Goal: Information Seeking & Learning: Learn about a topic

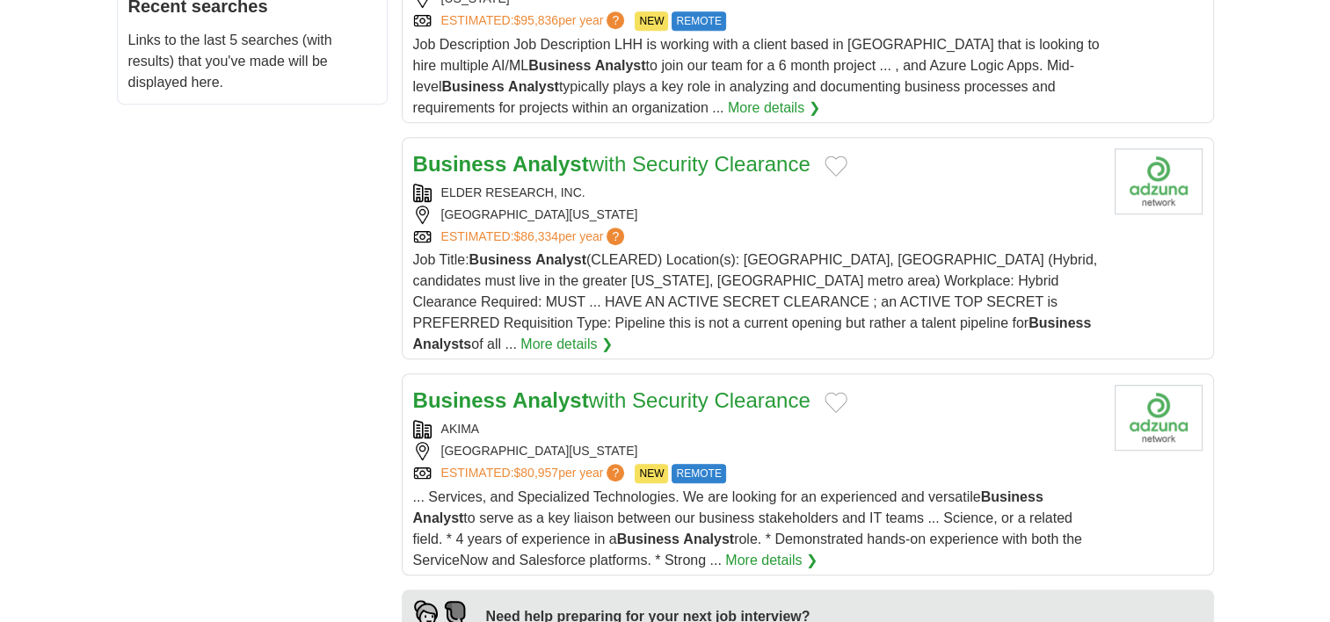
scroll to position [1055, 0]
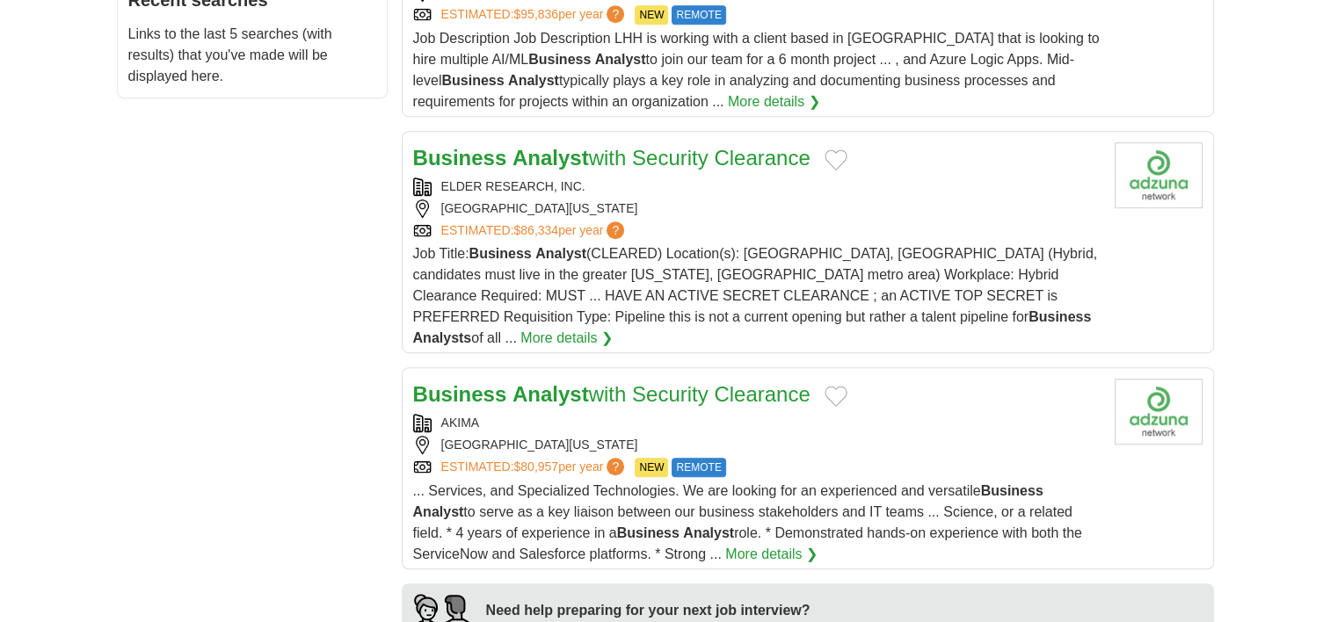
click at [721, 382] on link "Business Analyst with Security Clearance" at bounding box center [611, 394] width 397 height 24
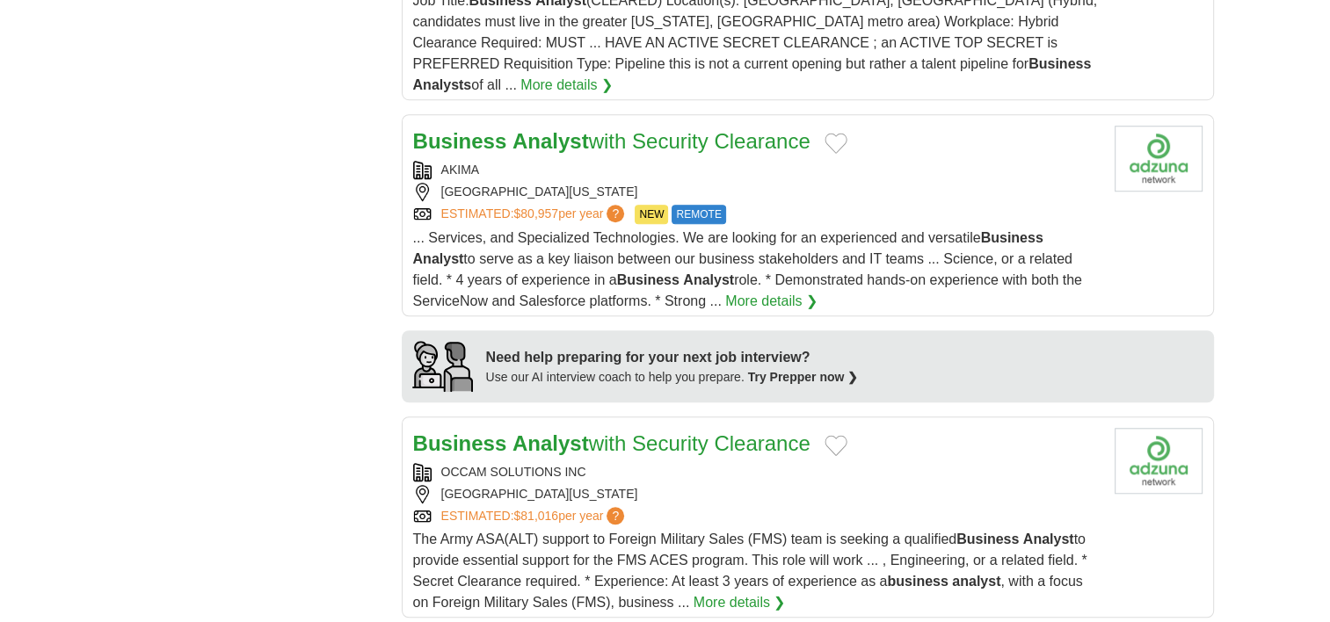
scroll to position [1407, 0]
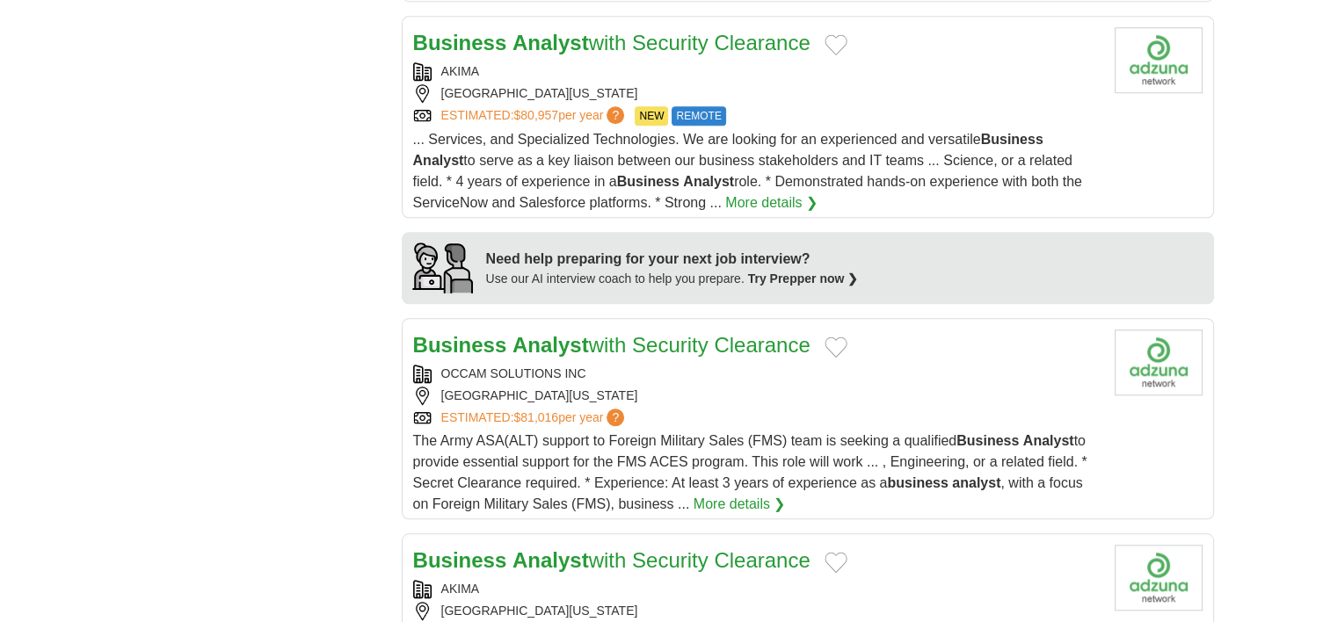
click at [777, 433] on span "The Army ASA(ALT) support to Foreign Military Sales (FMS) team is seeking a qua…" at bounding box center [750, 472] width 674 height 78
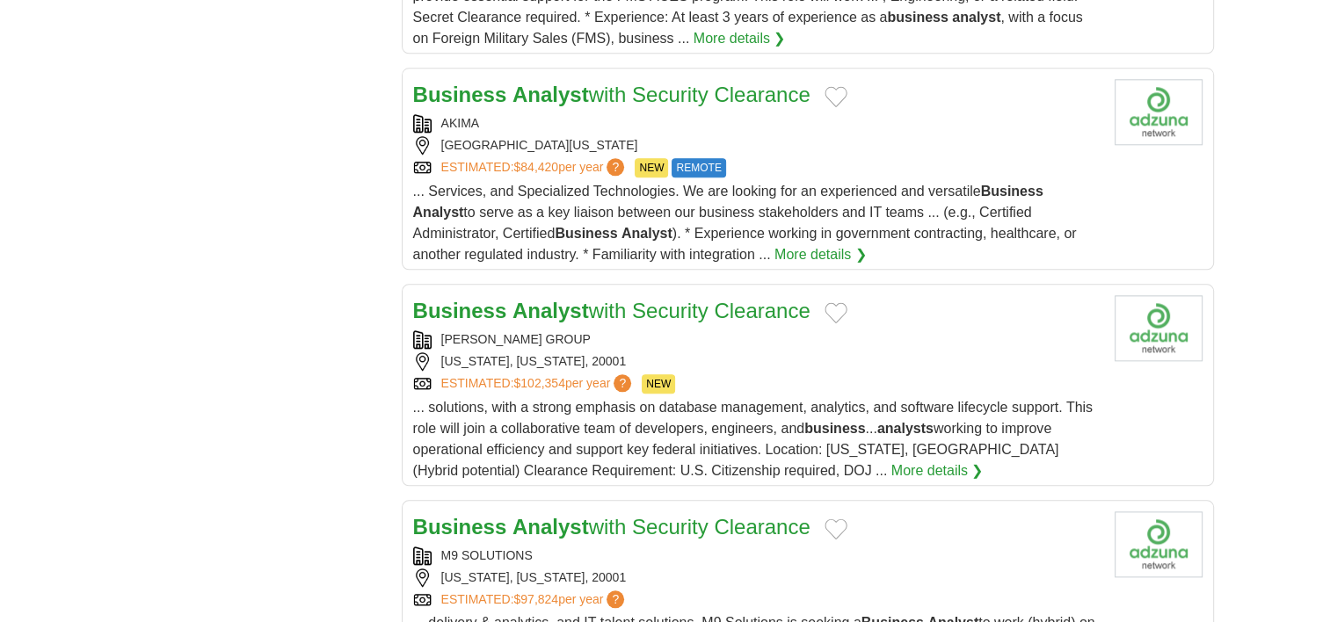
scroll to position [1934, 0]
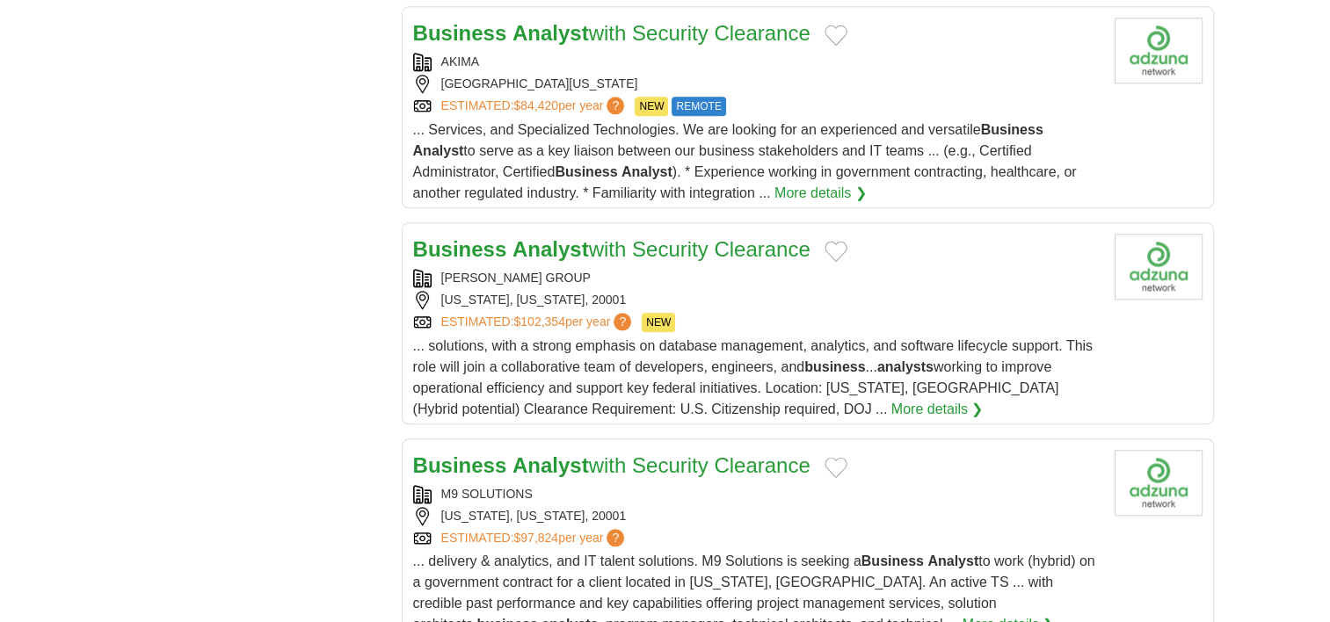
click at [596, 336] on div "... solutions, with a strong emphasis on database management, analytics, and so…" at bounding box center [756, 378] width 687 height 84
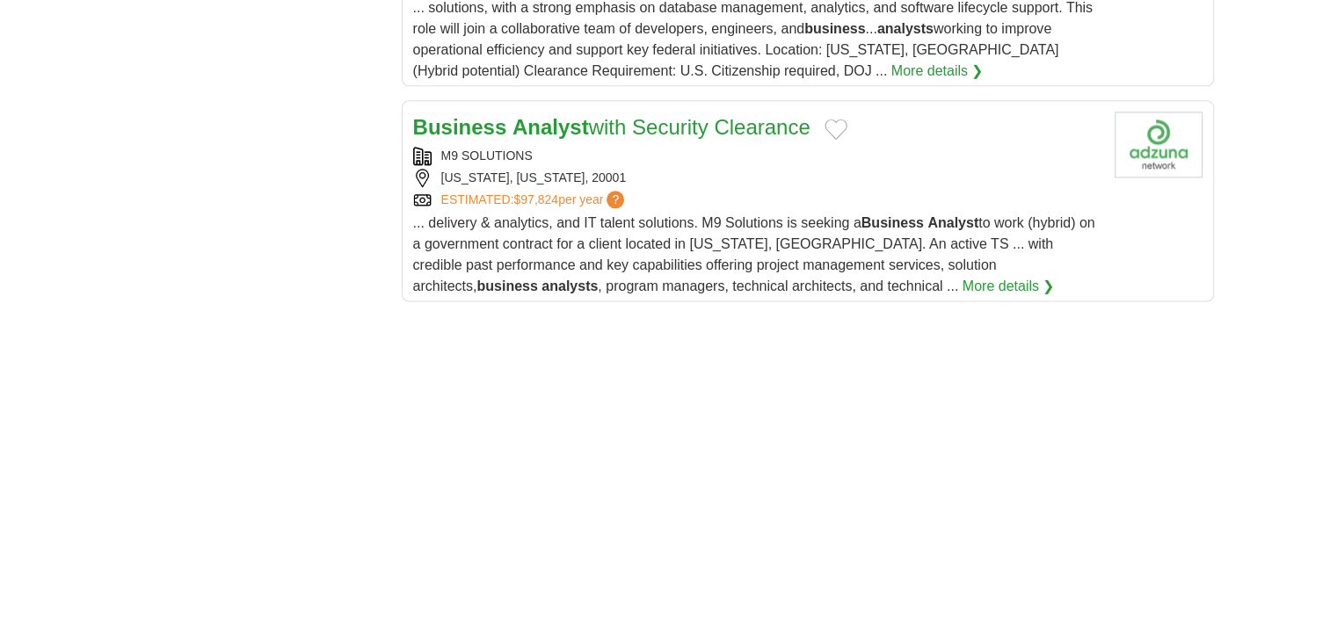
scroll to position [2286, 0]
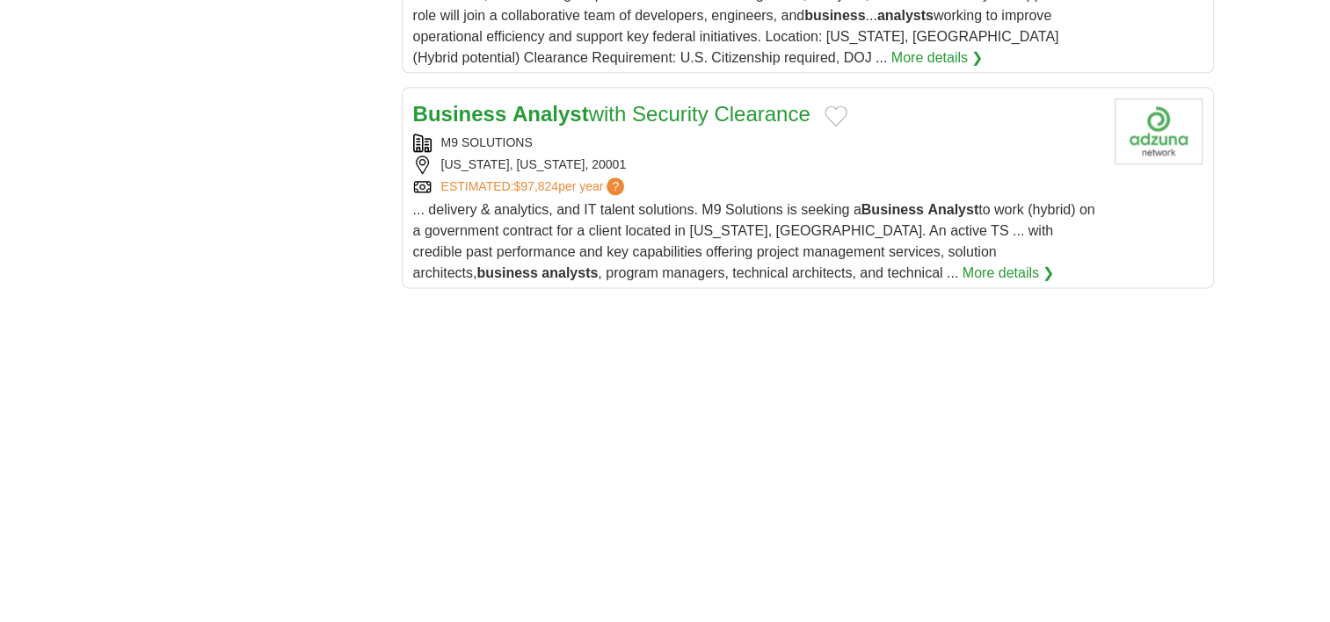
click at [745, 200] on div "... delivery & analytics, and IT talent solutions. M9 Solutions is seeking a Bu…" at bounding box center [756, 242] width 687 height 84
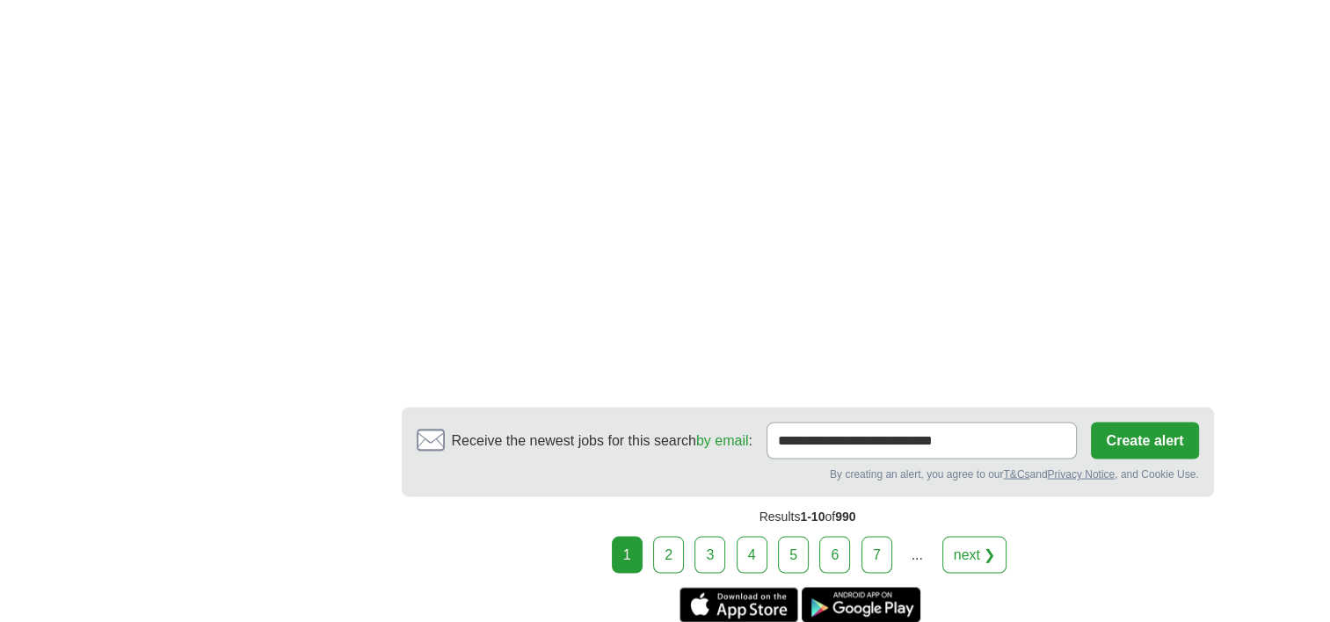
scroll to position [3165, 0]
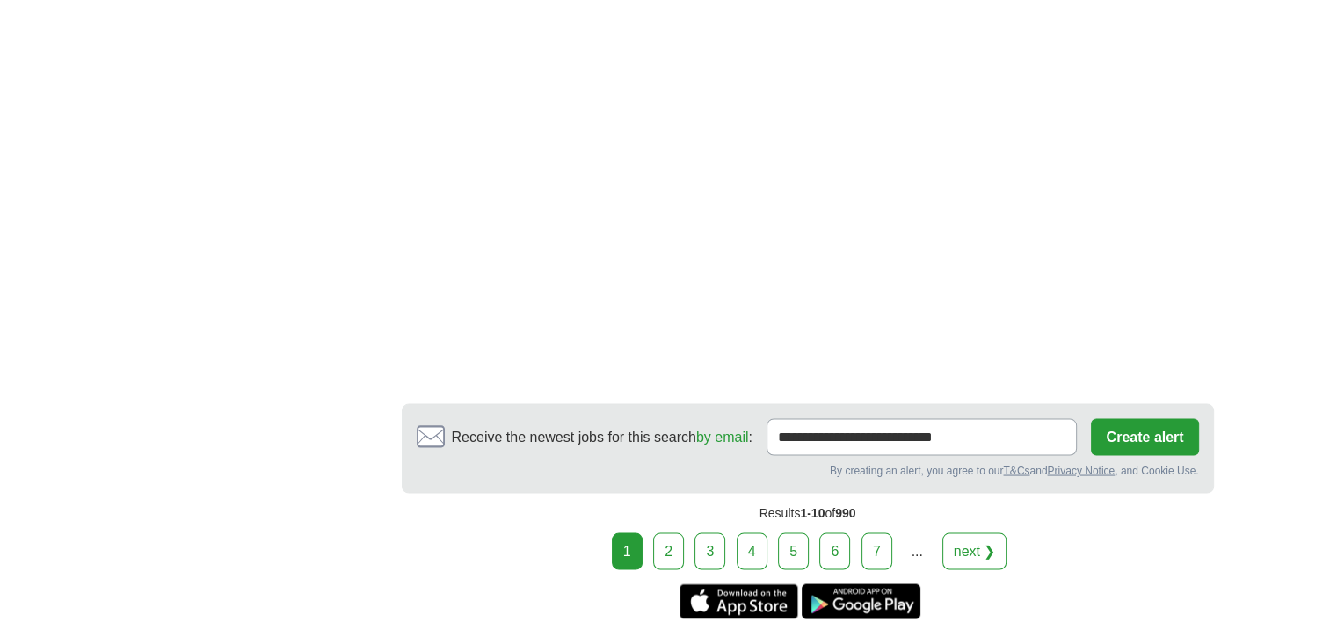
click at [672, 533] on link "2" at bounding box center [668, 551] width 31 height 37
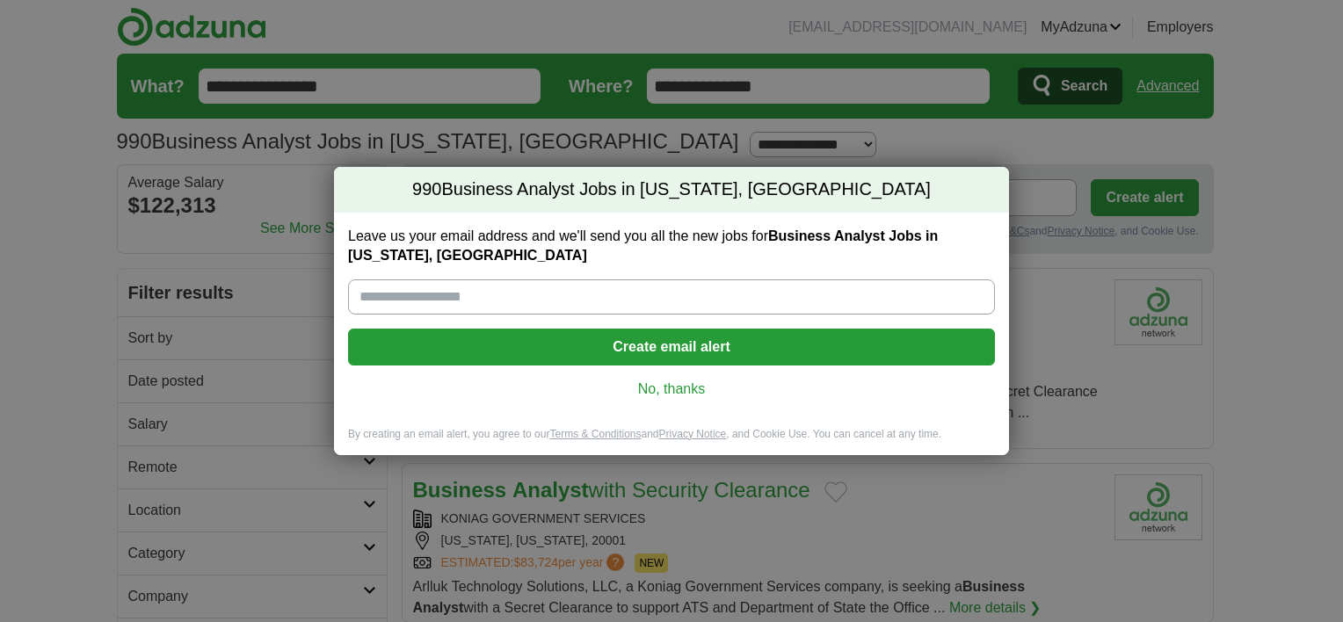
click at [684, 390] on link "No, thanks" at bounding box center [671, 389] width 619 height 19
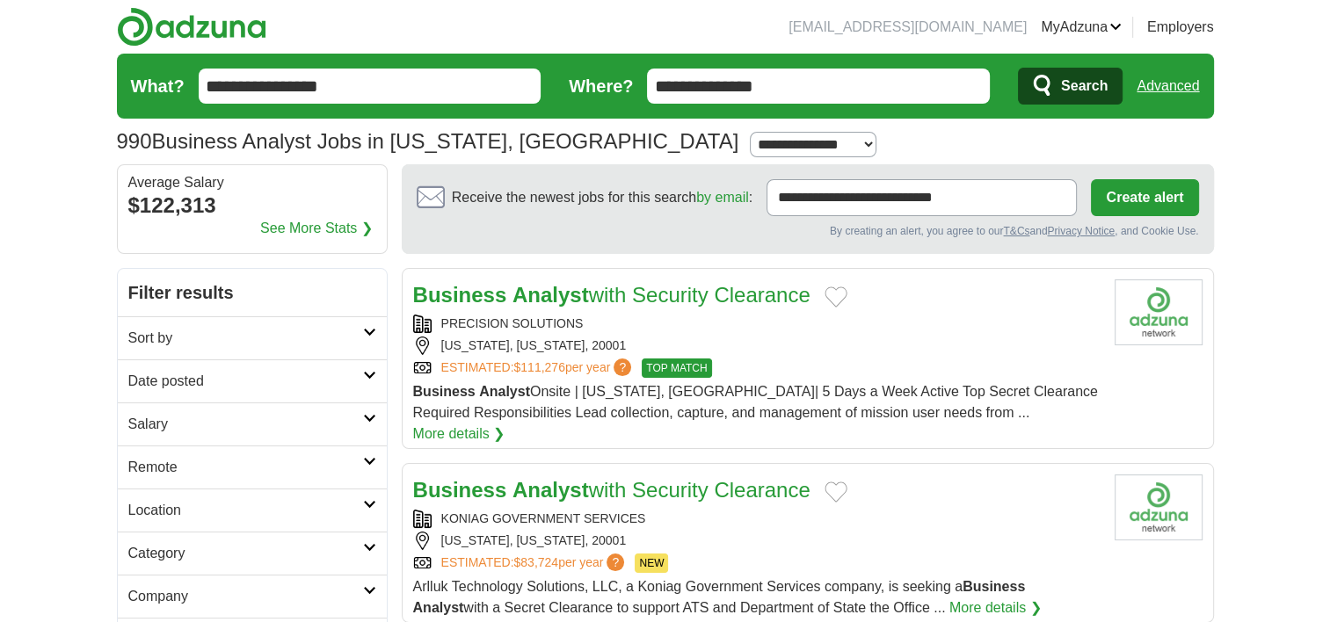
click at [839, 532] on div "[US_STATE], [US_STATE], 20001" at bounding box center [756, 541] width 687 height 18
click at [762, 356] on div "PRECISION SOLUTIONS [US_STATE], [US_STATE], 20001 ESTIMATED: $111,276 per year …" at bounding box center [756, 346] width 687 height 63
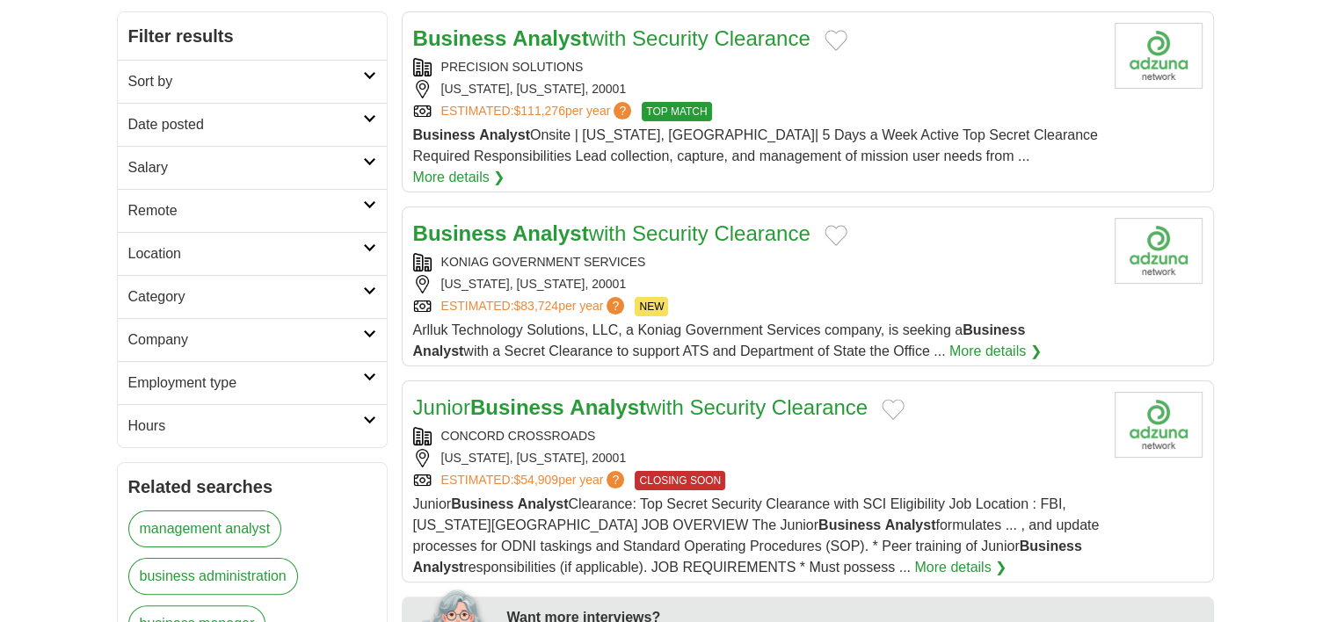
scroll to position [264, 0]
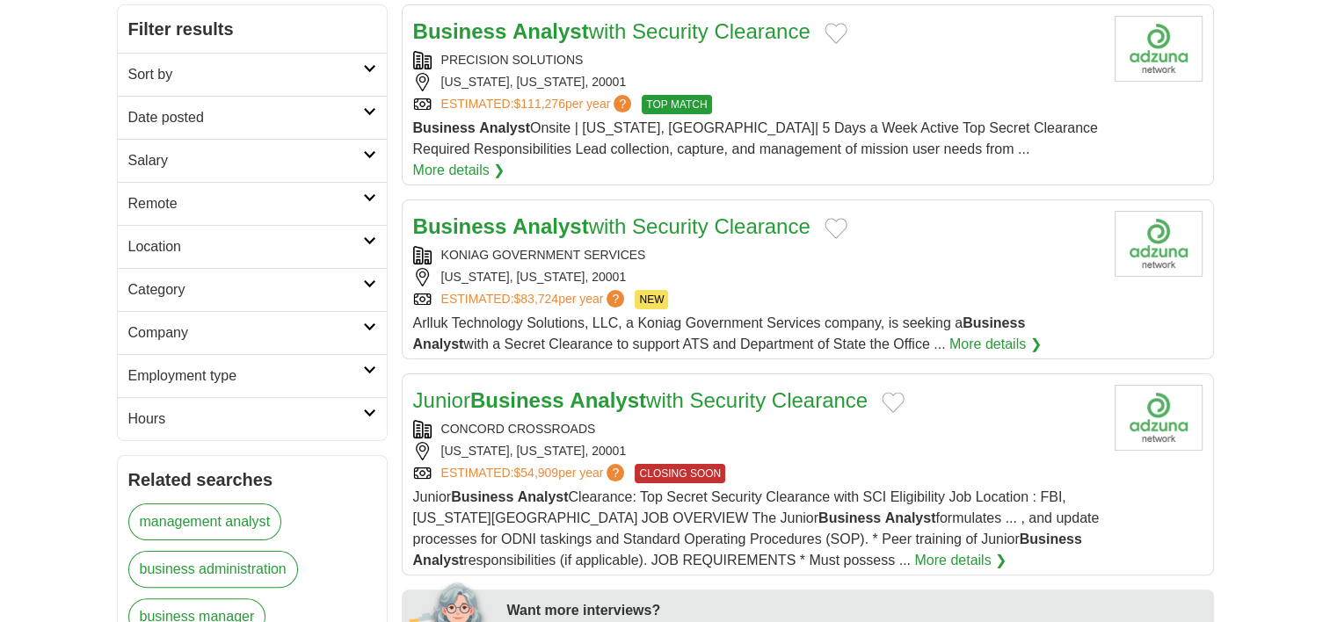
click at [596, 246] on div "KONIAG GOVERNMENT SERVICES" at bounding box center [756, 255] width 687 height 18
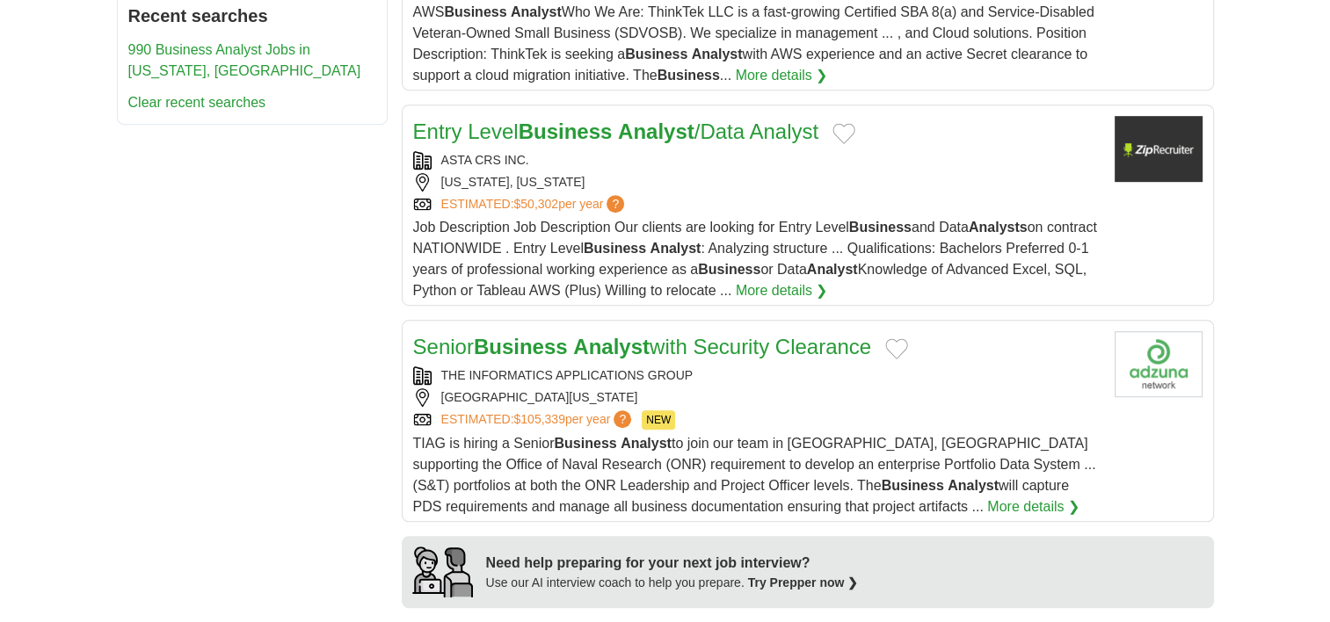
scroll to position [1055, 0]
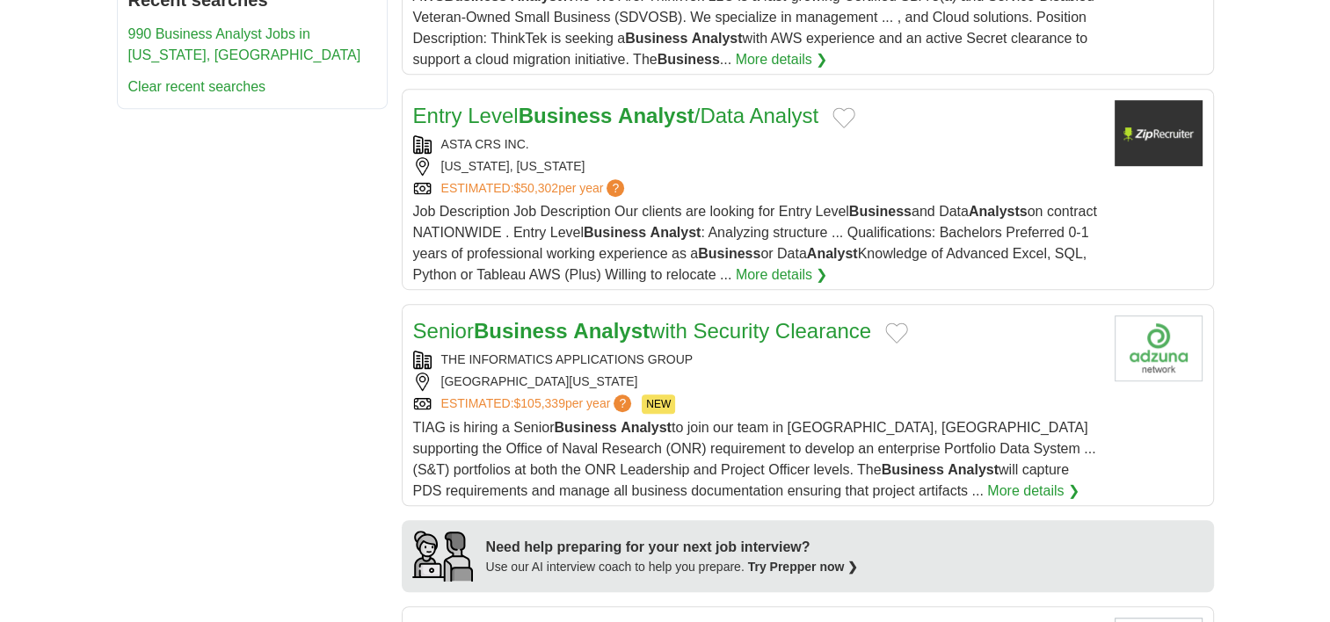
click at [882, 462] on strong "Business" at bounding box center [913, 469] width 62 height 15
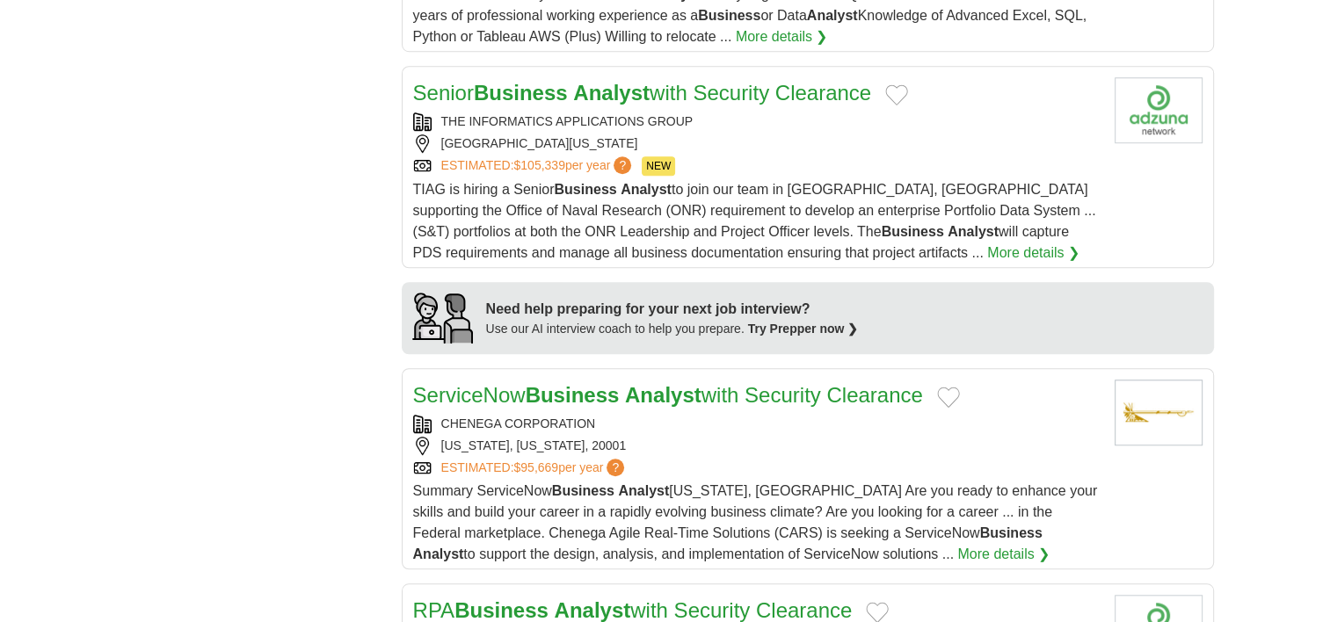
scroll to position [1319, 0]
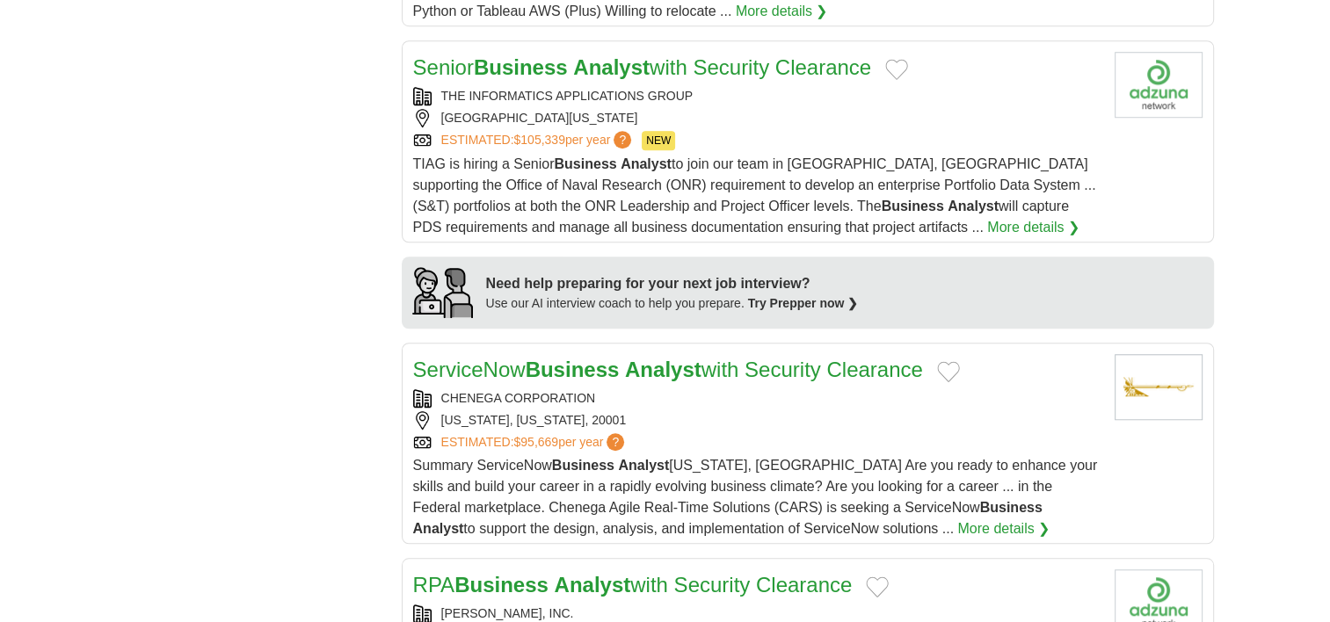
click at [468, 458] on span "Summary ServiceNow Business Analyst [US_STATE], [GEOGRAPHIC_DATA] Are you ready…" at bounding box center [755, 497] width 685 height 78
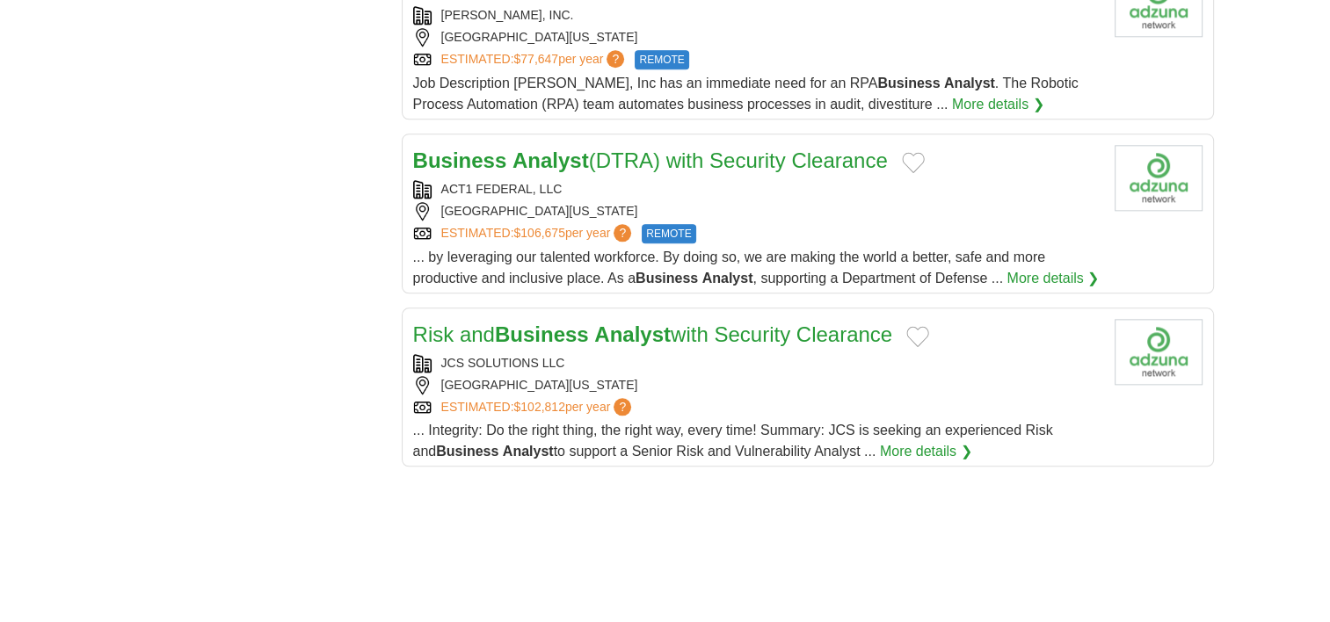
scroll to position [1934, 0]
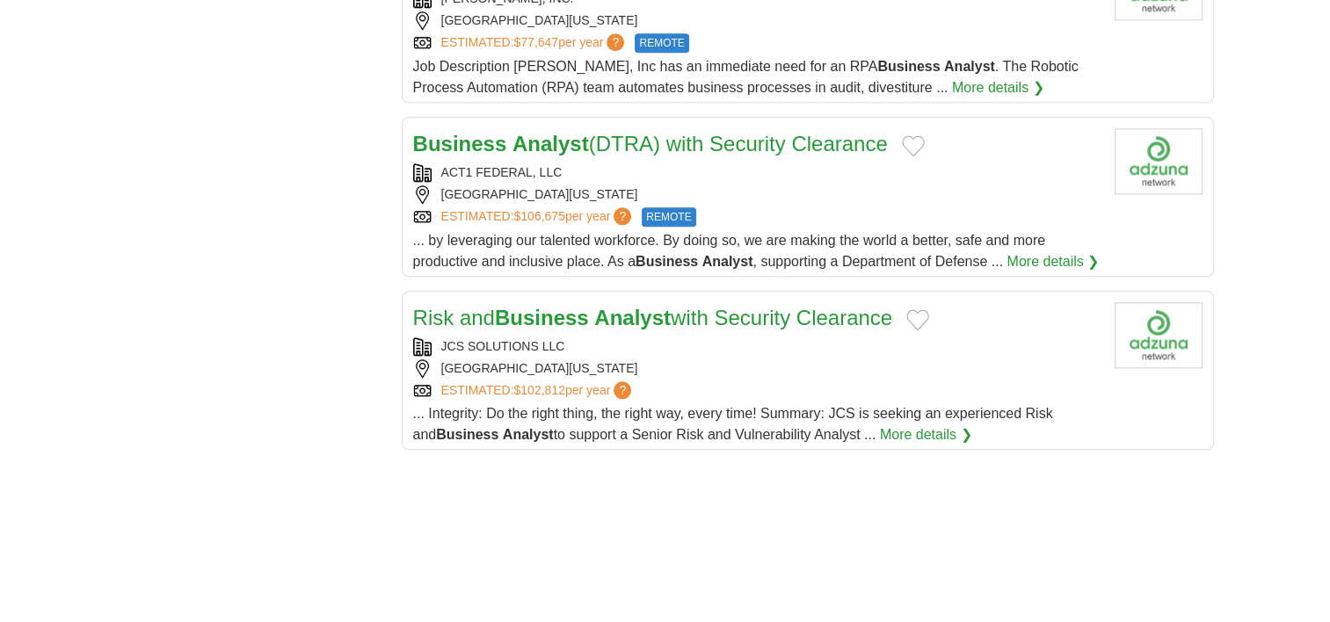
click at [775, 338] on div "JCS SOLUTIONS LLC" at bounding box center [756, 347] width 687 height 18
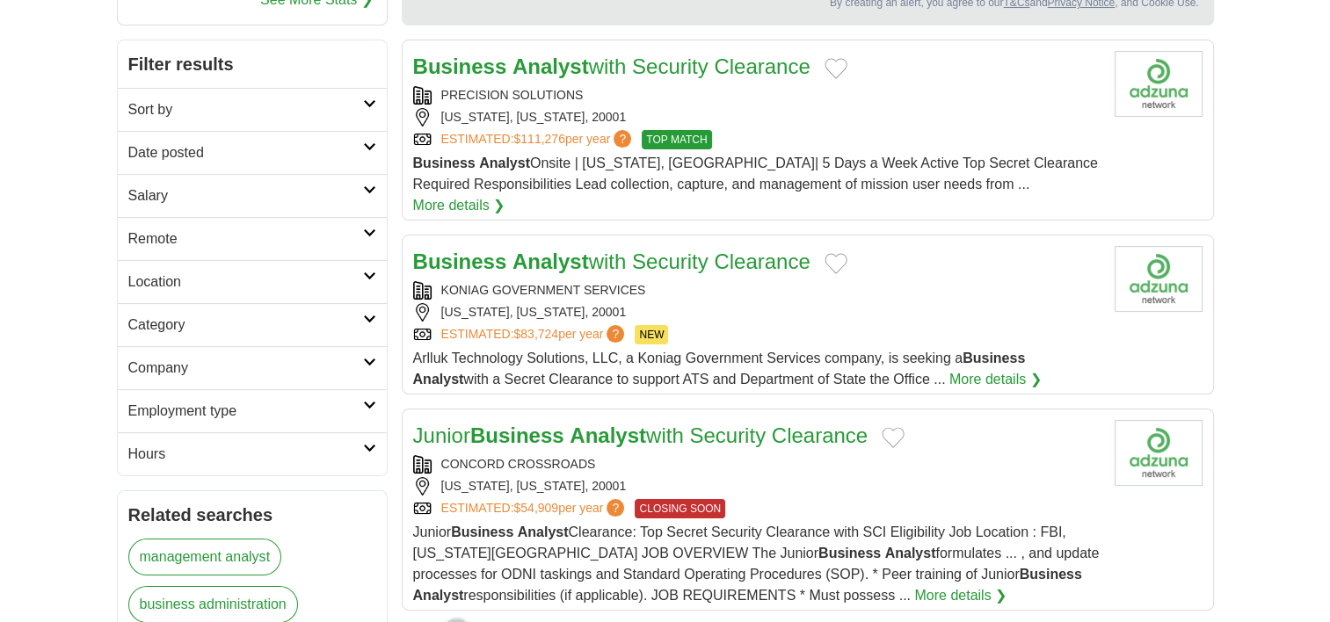
scroll to position [0, 0]
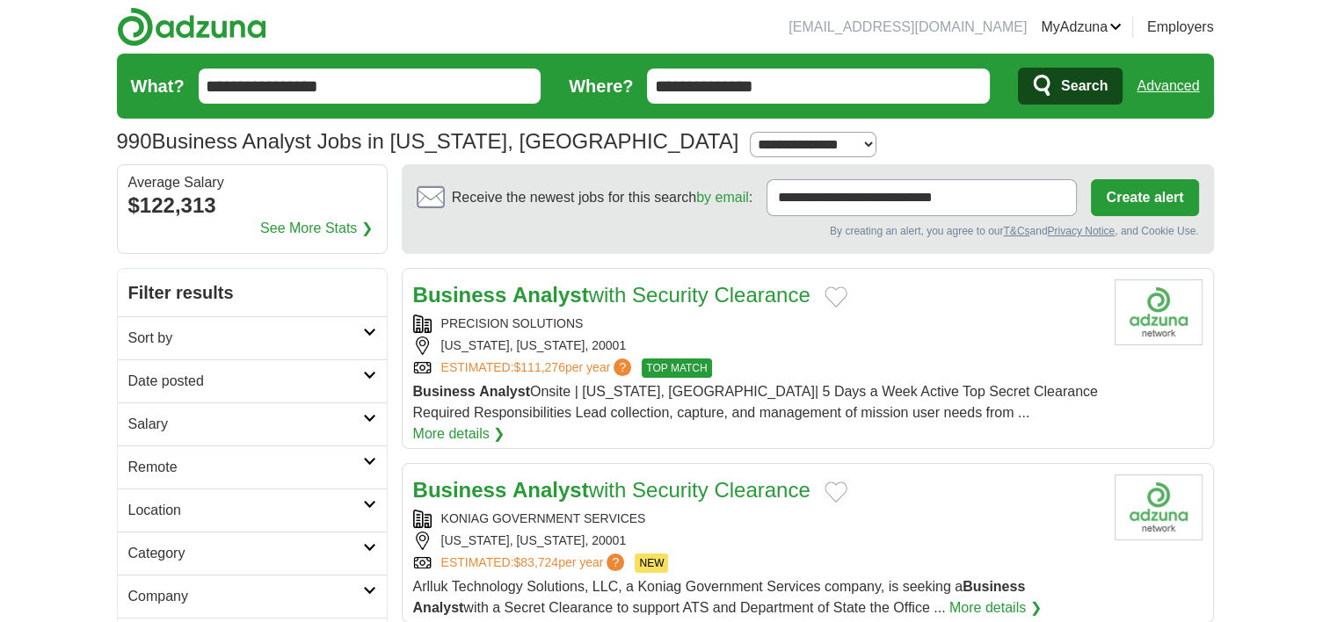
click at [557, 341] on div "[US_STATE], [US_STATE], 20001" at bounding box center [756, 346] width 687 height 18
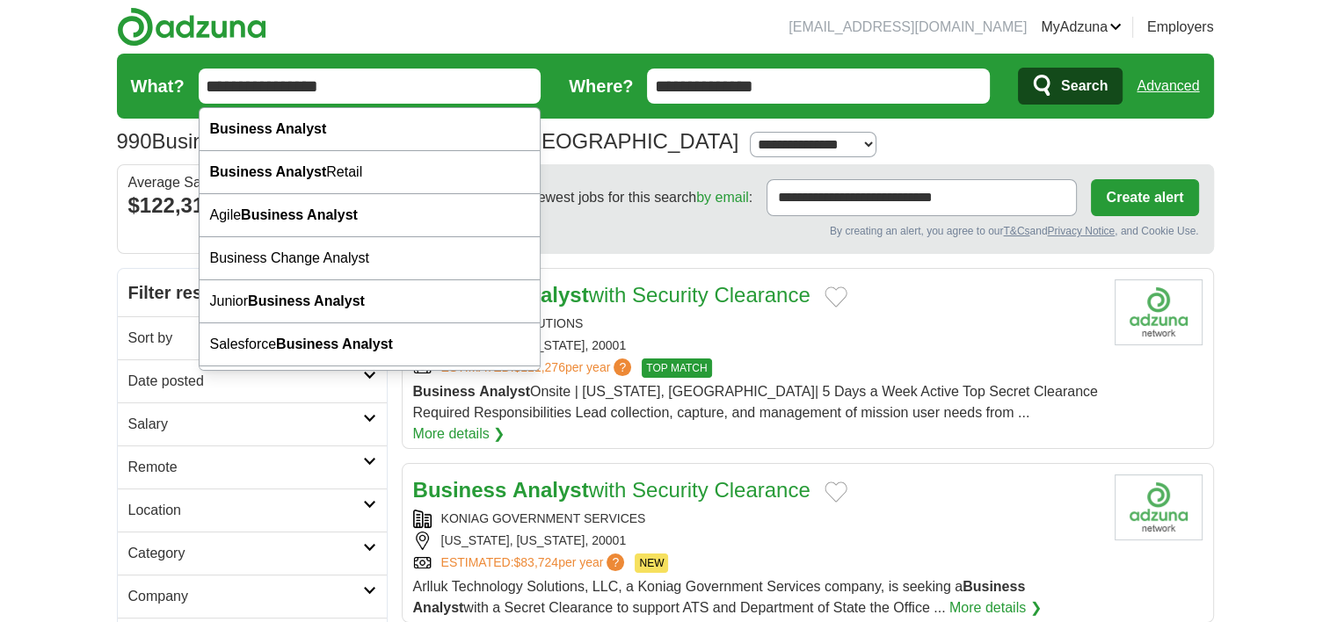
drag, startPoint x: 427, startPoint y: 78, endPoint x: 70, endPoint y: 56, distance: 357.6
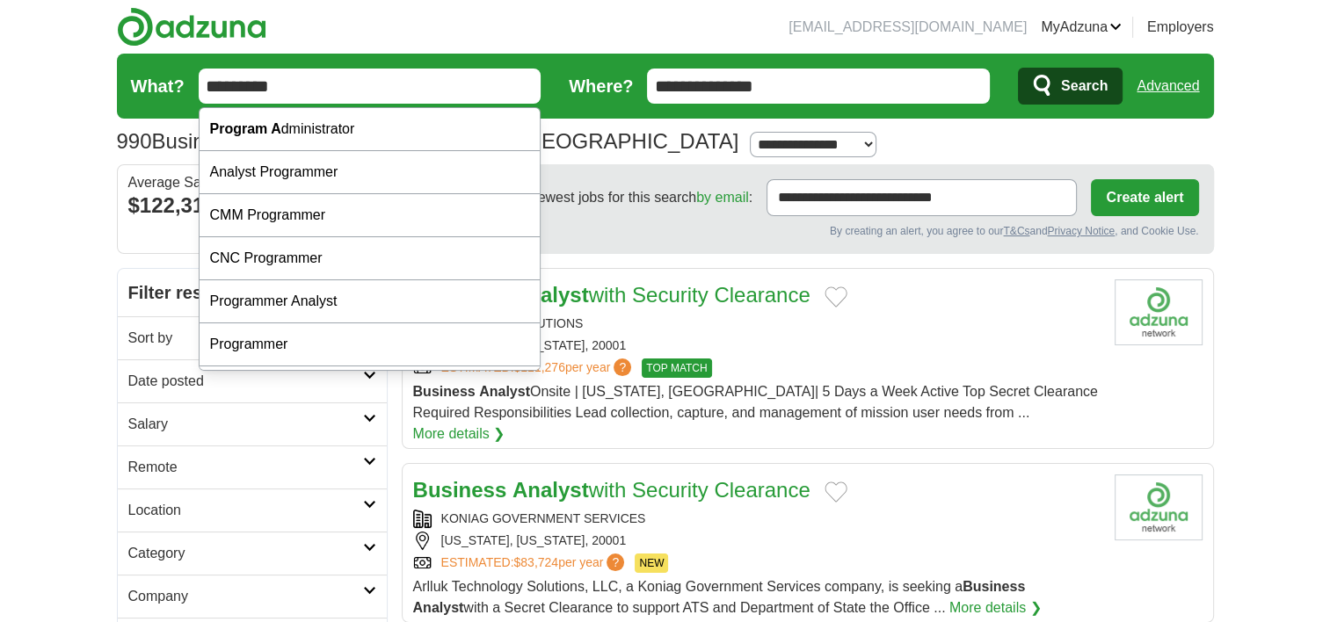
drag, startPoint x: 326, startPoint y: 88, endPoint x: 197, endPoint y: 82, distance: 129.4
click at [197, 82] on form "**********" at bounding box center [665, 86] width 1097 height 65
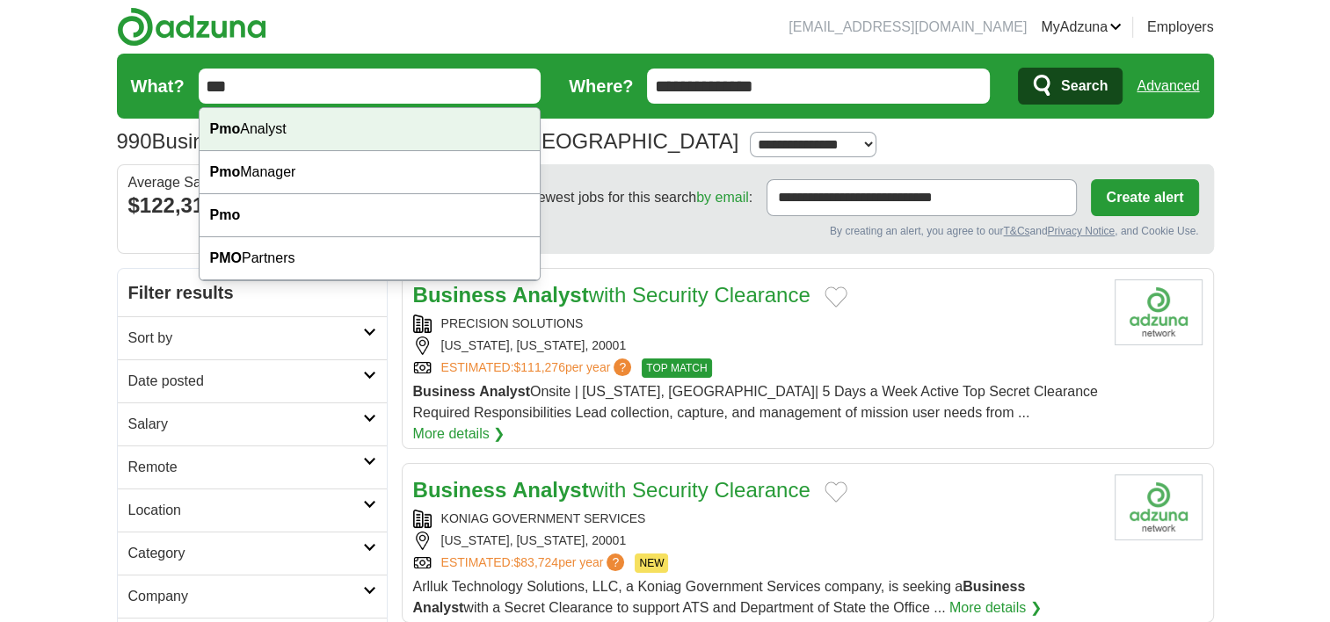
click at [319, 134] on div "Pmo Analyst" at bounding box center [370, 129] width 341 height 43
type input "**********"
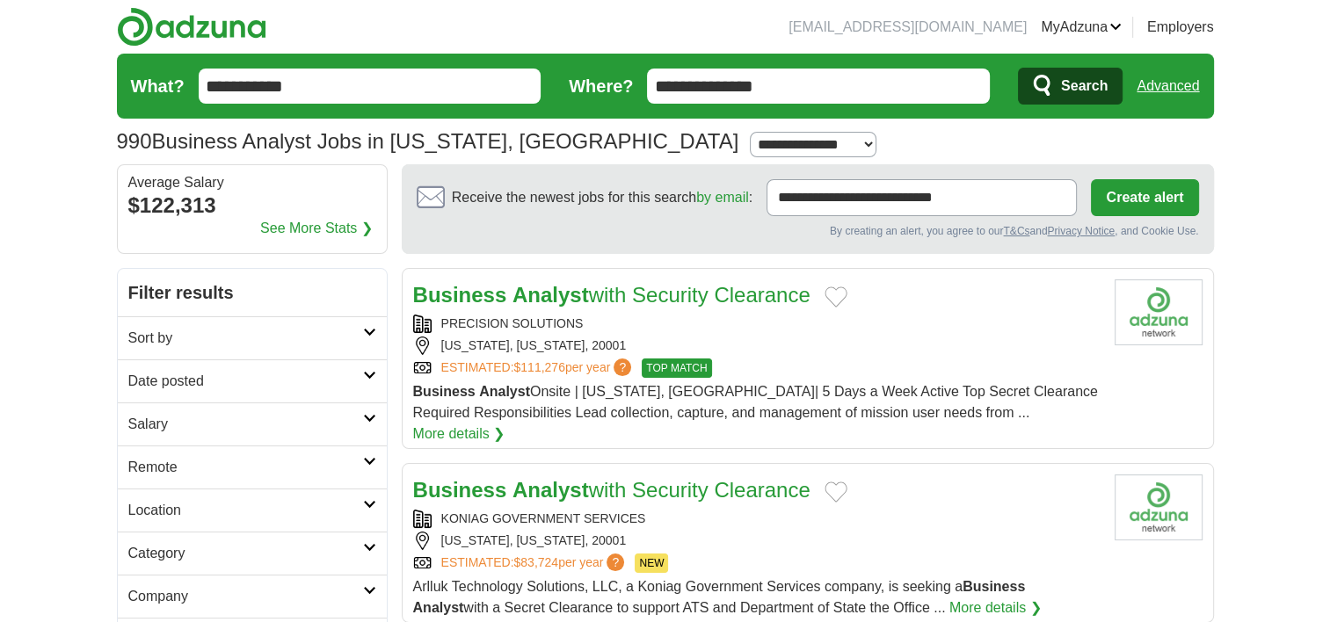
click at [1055, 93] on button "Search" at bounding box center [1070, 86] width 105 height 37
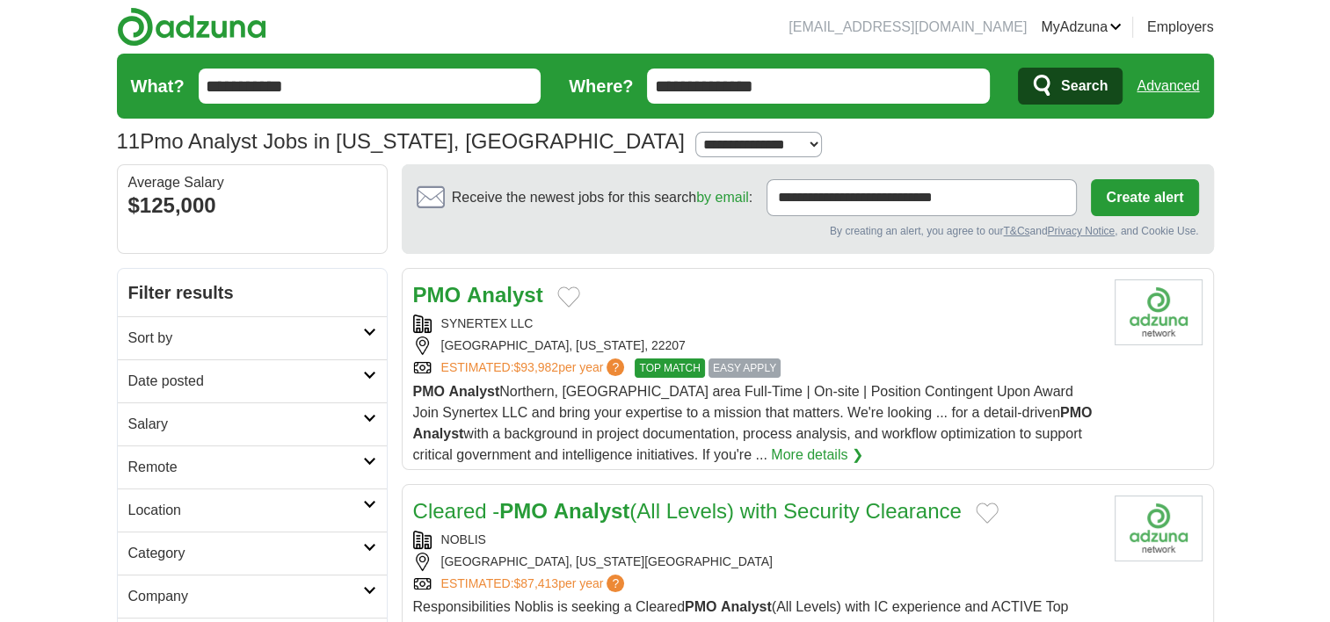
click at [476, 285] on strong "Analyst" at bounding box center [505, 295] width 76 height 24
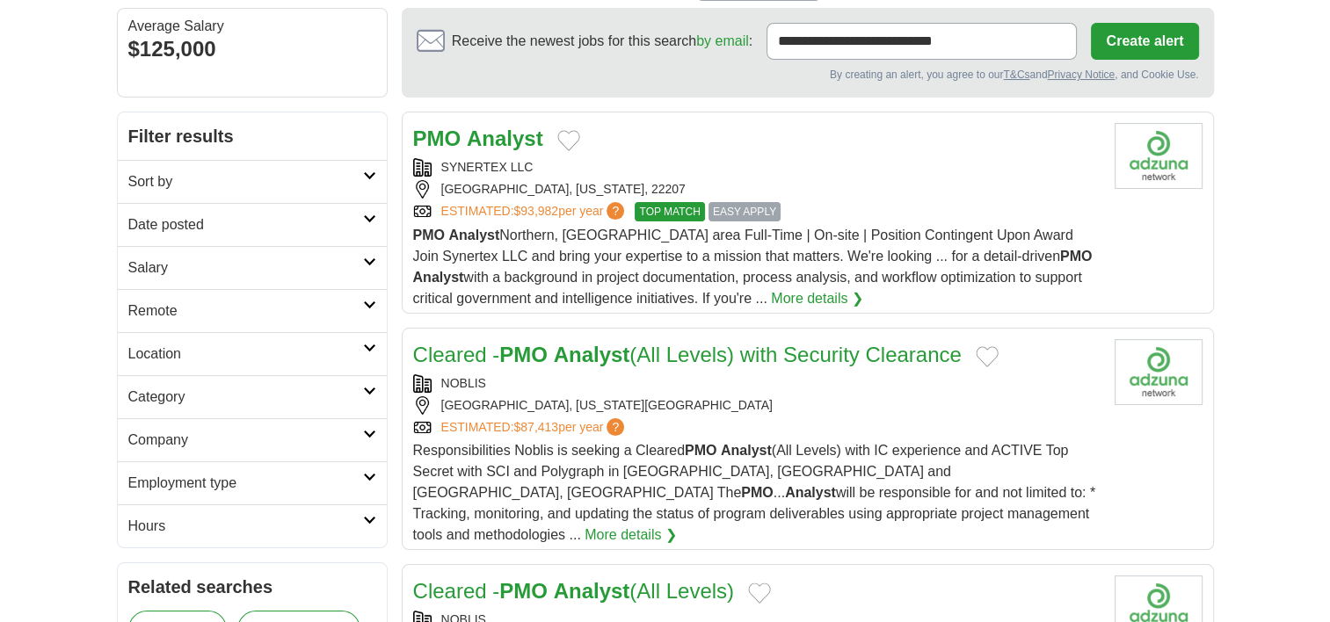
scroll to position [176, 0]
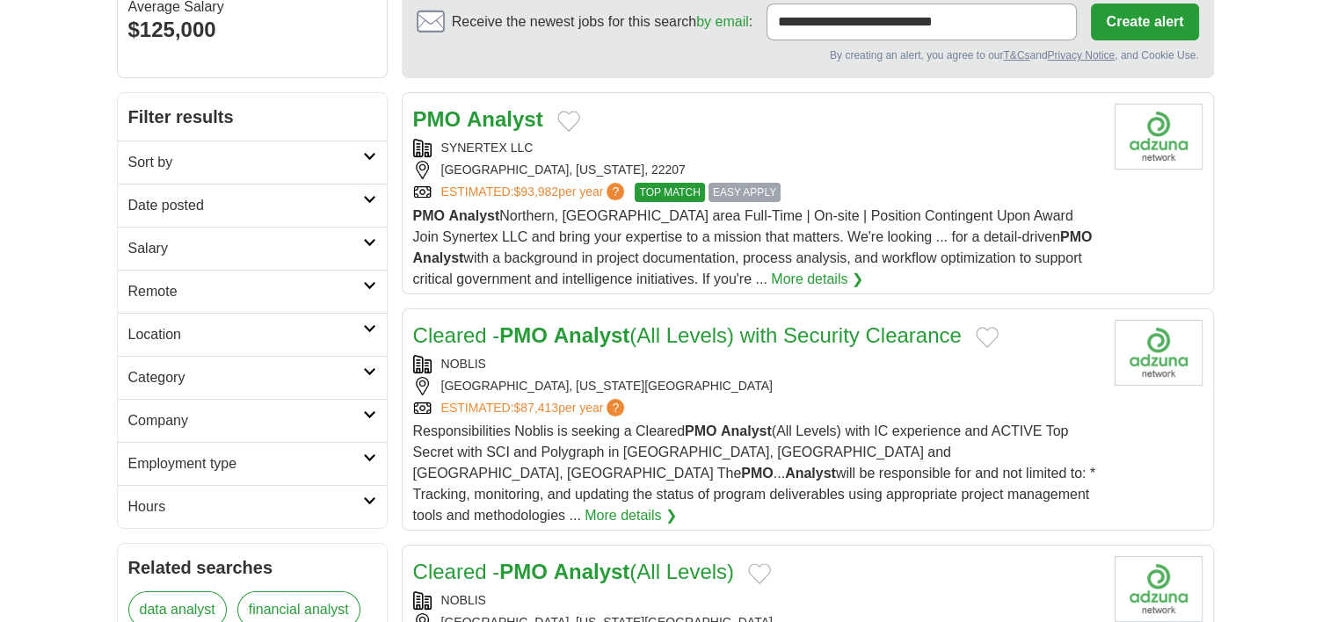
click at [739, 357] on div "NOBLIS" at bounding box center [756, 364] width 687 height 18
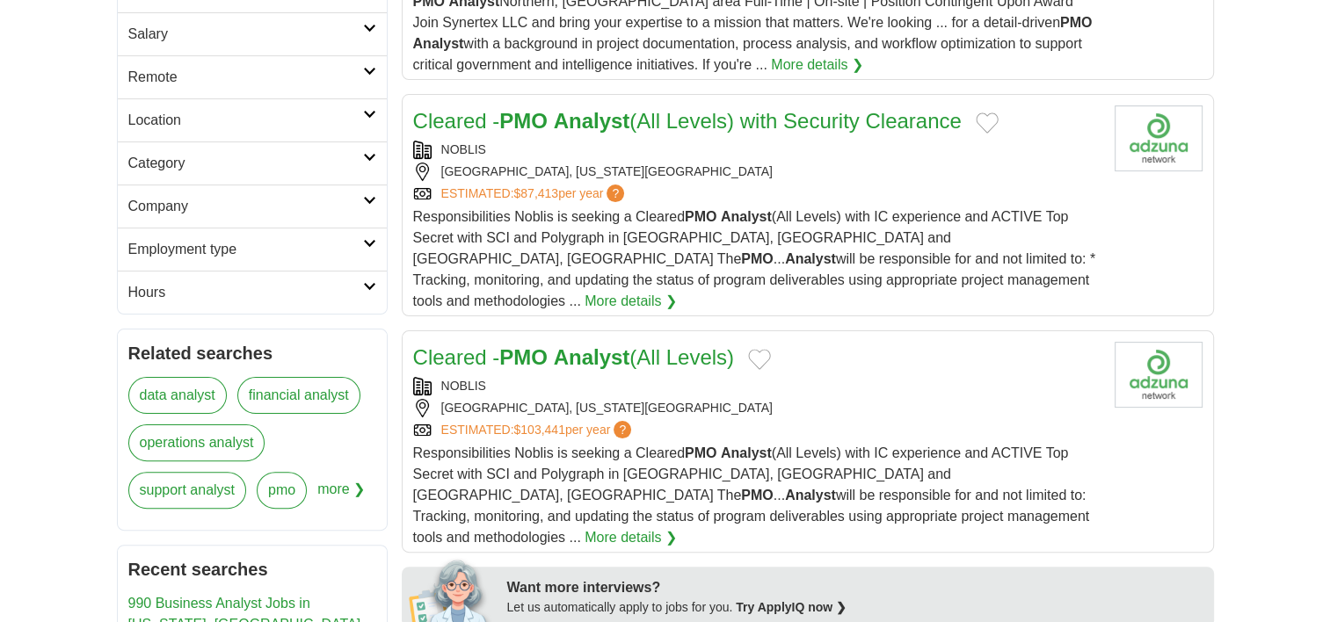
scroll to position [352, 0]
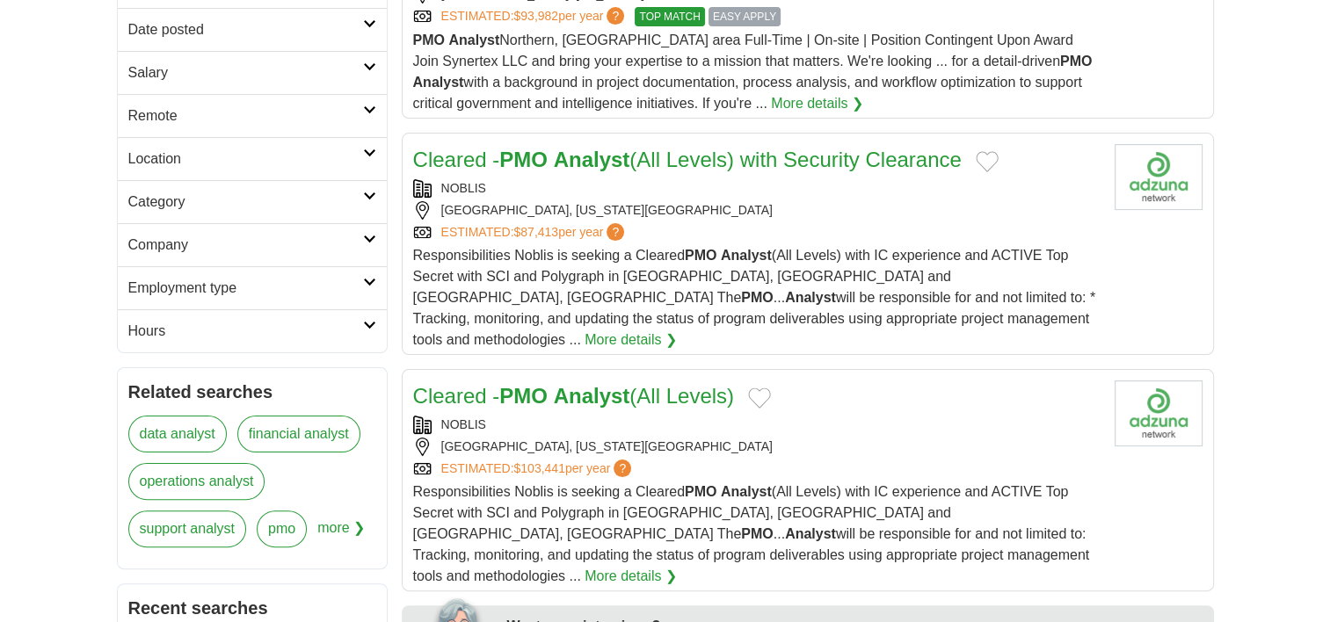
click at [593, 484] on span "Responsibilities Noblis is seeking a Cleared PMO Analyst (All Levels) with IC e…" at bounding box center [751, 533] width 677 height 99
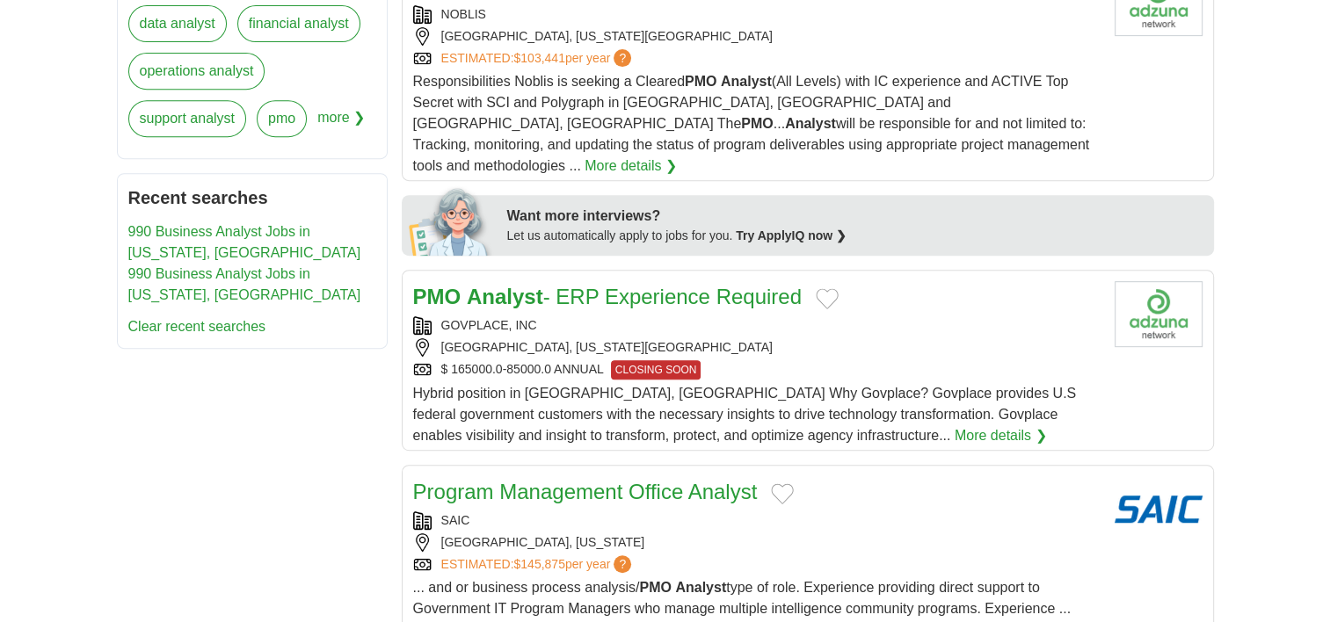
scroll to position [791, 0]
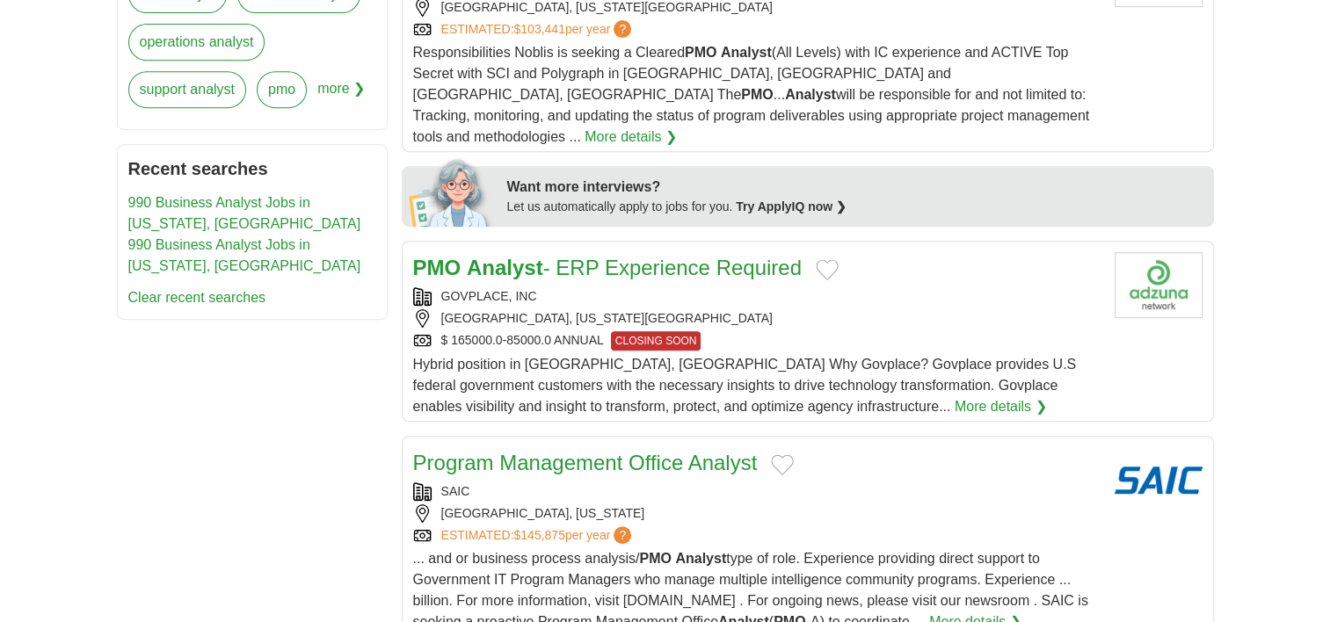
click at [553, 354] on div "Hybrid position in Annapolis, MD Why Govplace? Govplace provides U.S federal go…" at bounding box center [756, 385] width 687 height 63
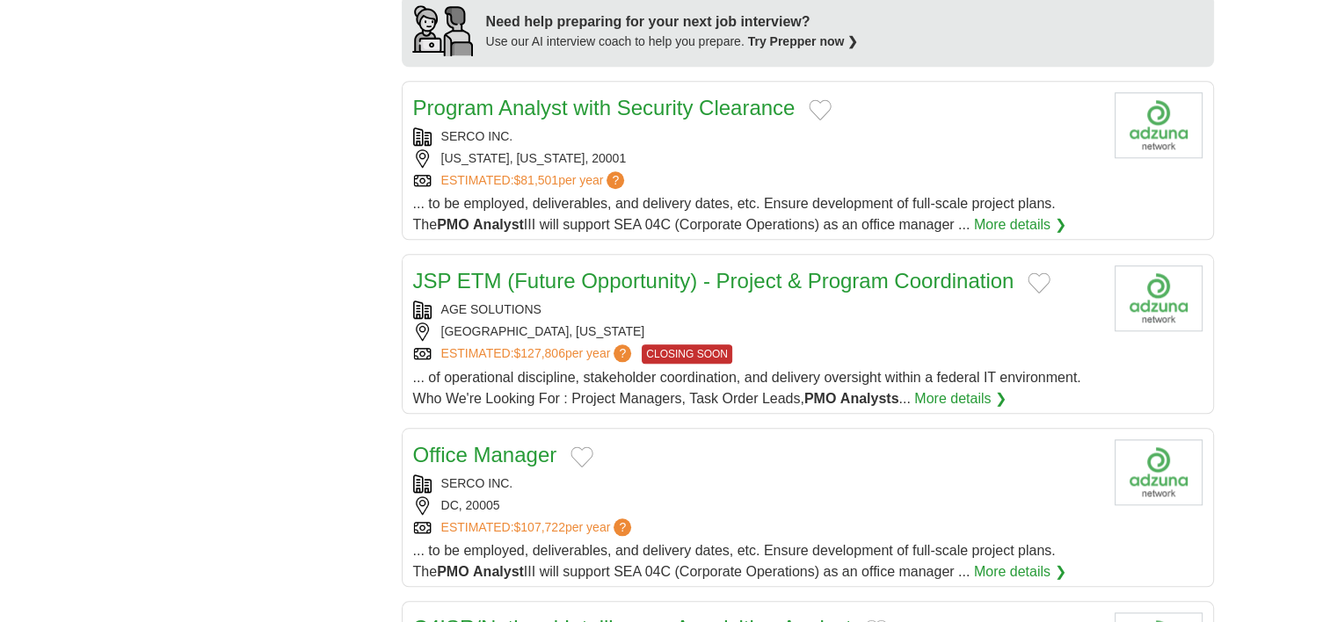
scroll to position [1670, 0]
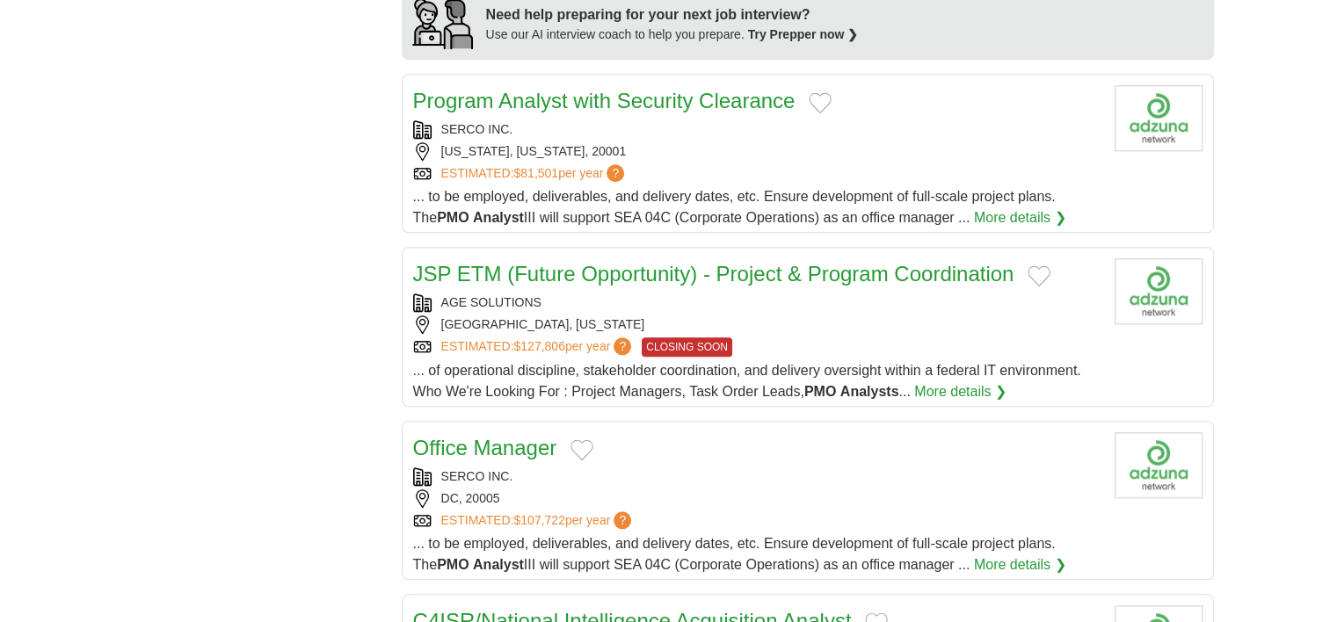
click at [538, 339] on span "$127,806" at bounding box center [538, 346] width 51 height 14
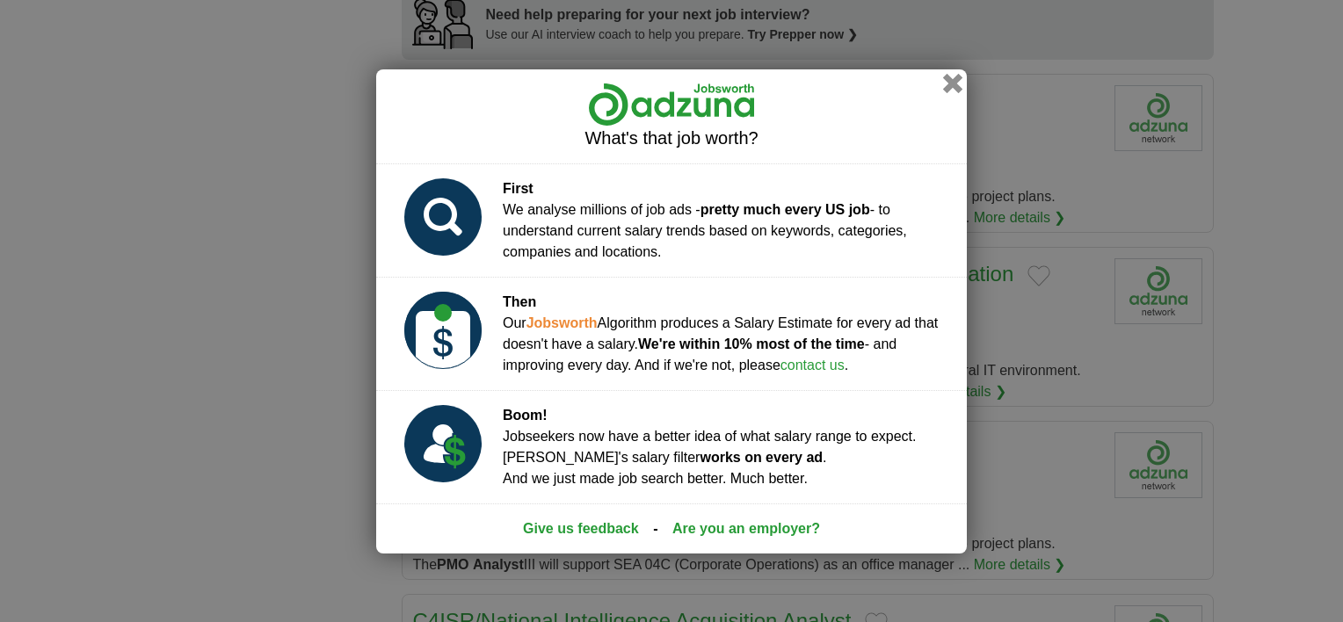
click at [954, 85] on button "button" at bounding box center [952, 82] width 19 height 19
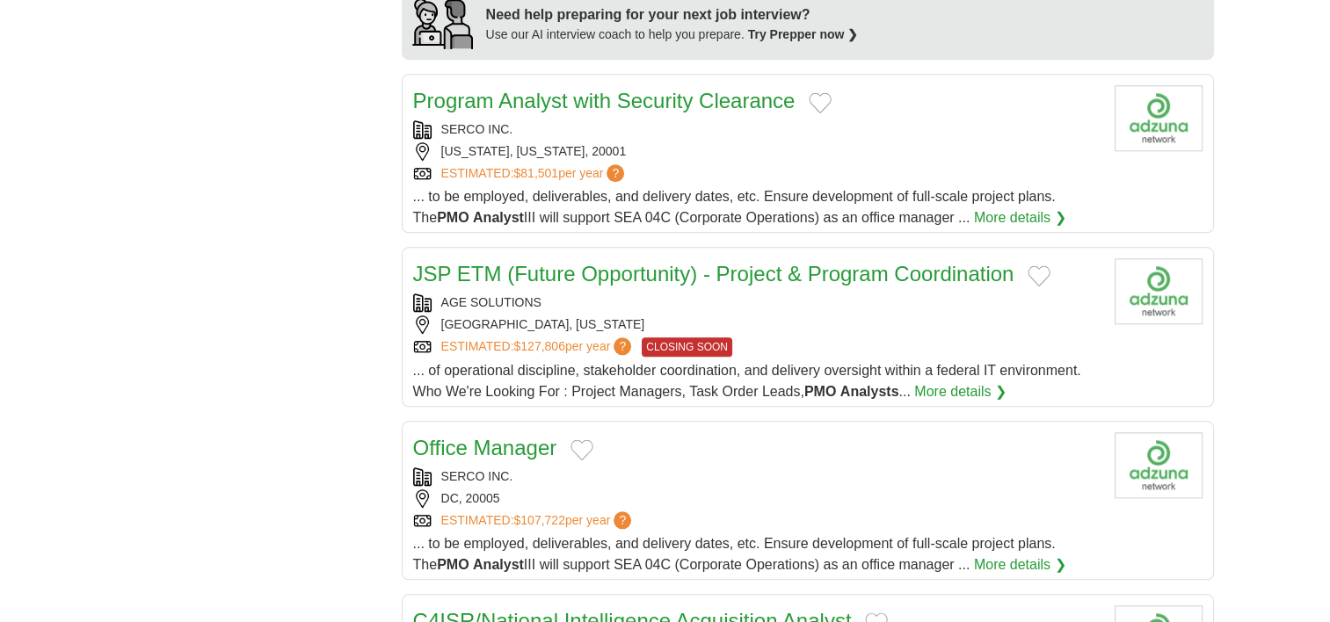
click at [814, 262] on link "JSP ETM (Future Opportunity) - Project & Program Coordination" at bounding box center [713, 274] width 601 height 24
click at [851, 262] on link "JSP ETM (Future Opportunity) - Project & Program Coordination" at bounding box center [713, 274] width 601 height 24
